Goal: Navigation & Orientation: Find specific page/section

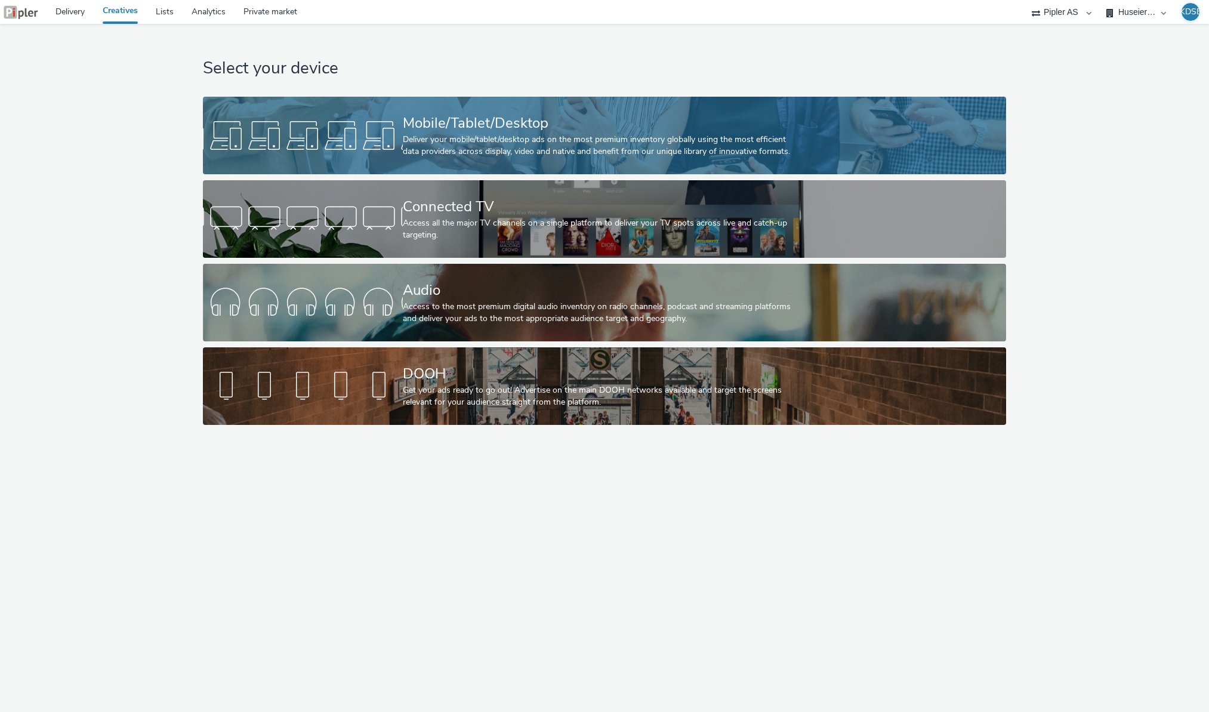
click at [409, 138] on div "Deliver your mobile/tablet/desktop ads on the most premium inventory globally u…" at bounding box center [602, 146] width 399 height 24
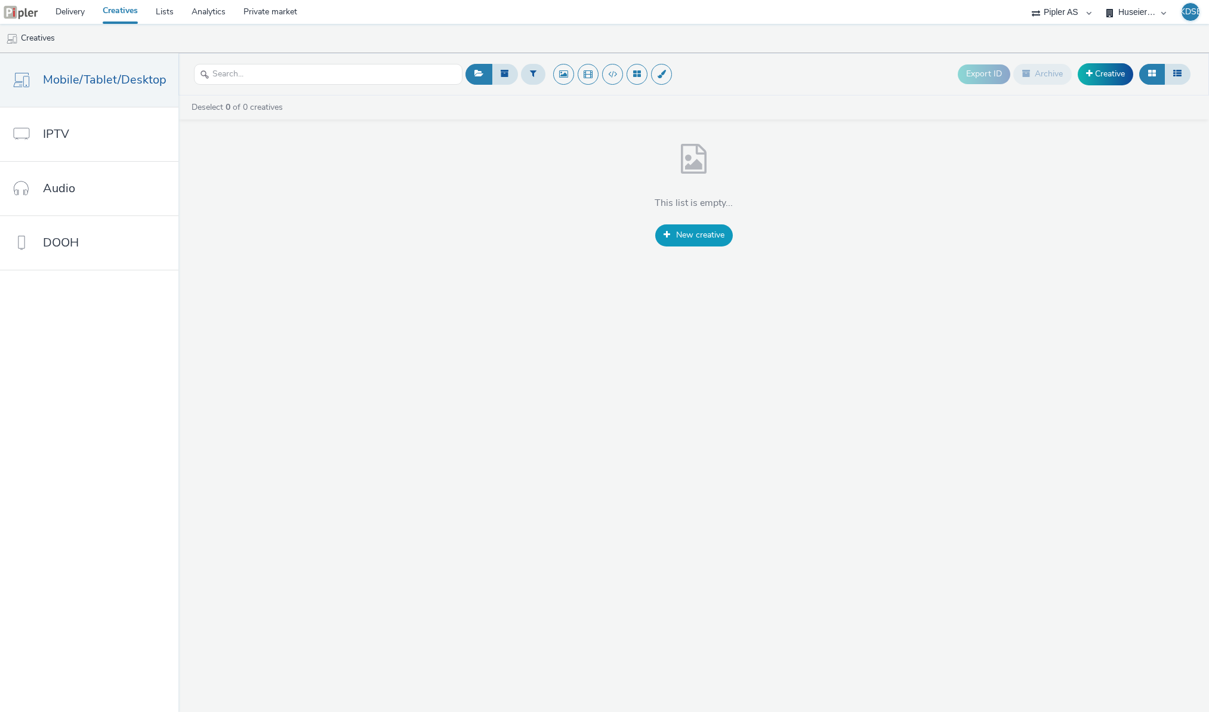
click at [663, 229] on link "New creative" at bounding box center [694, 234] width 78 height 21
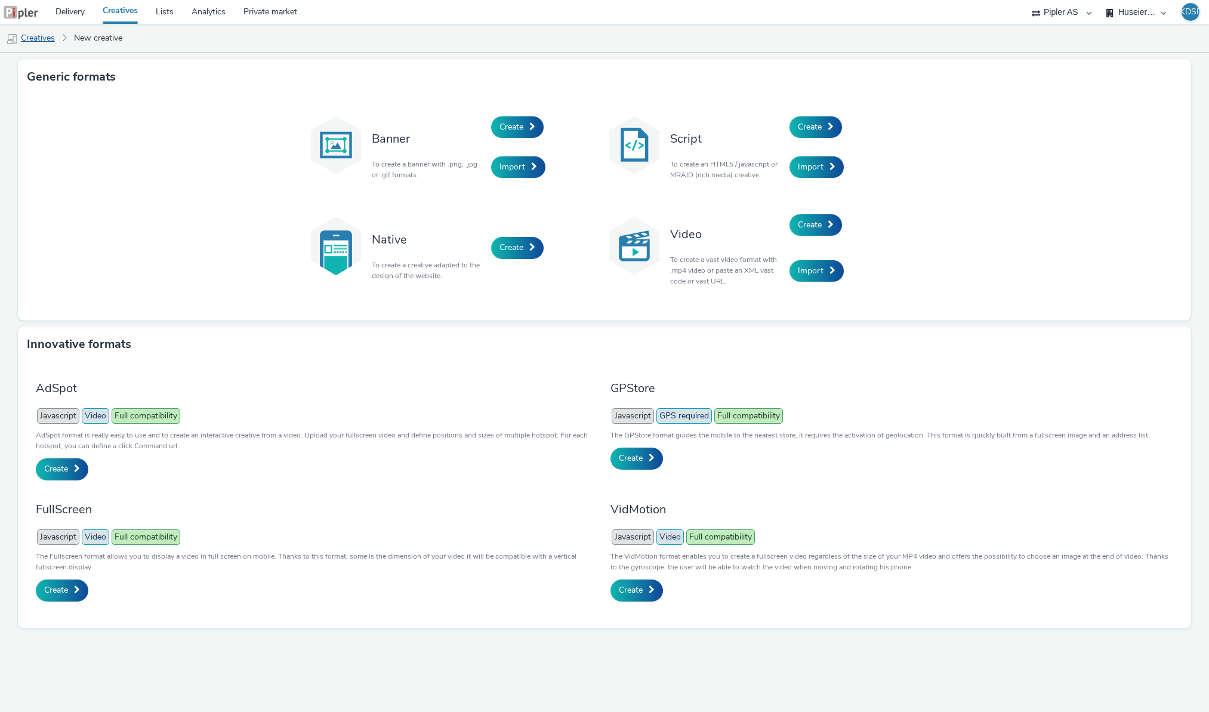
click at [38, 38] on link "Creatives" at bounding box center [30, 38] width 61 height 29
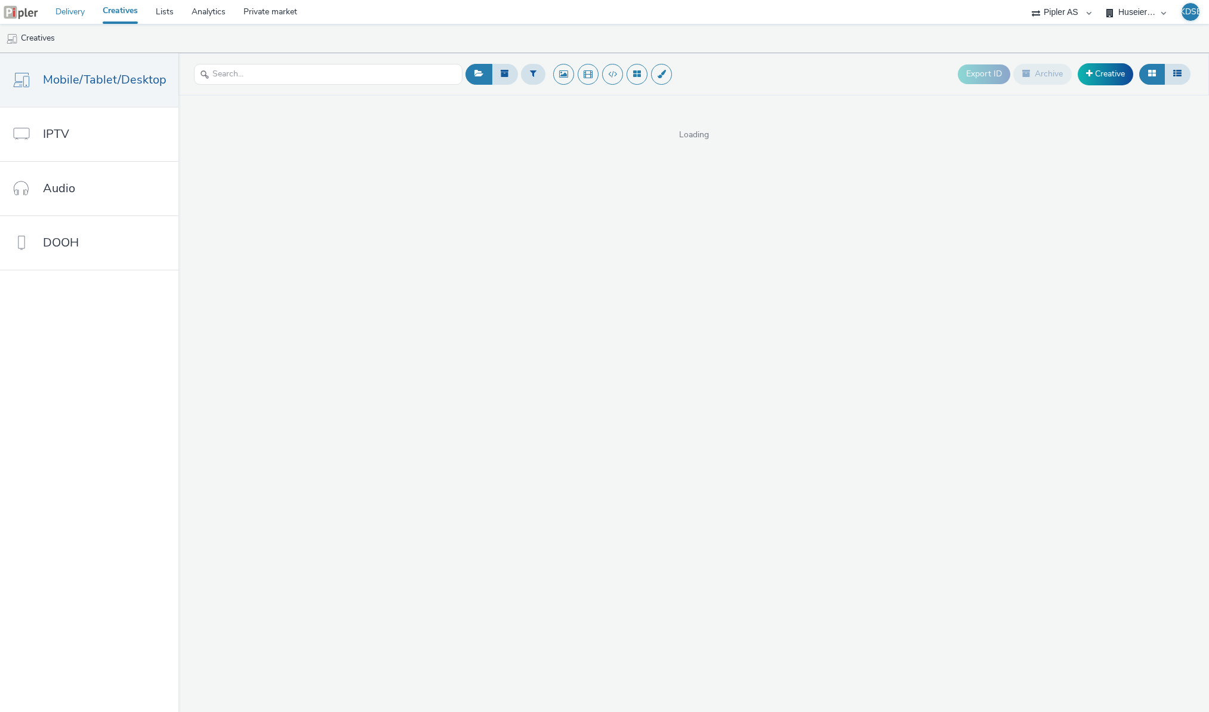
click at [64, 10] on link "Delivery" at bounding box center [70, 12] width 47 height 24
